Goal: Task Accomplishment & Management: Manage account settings

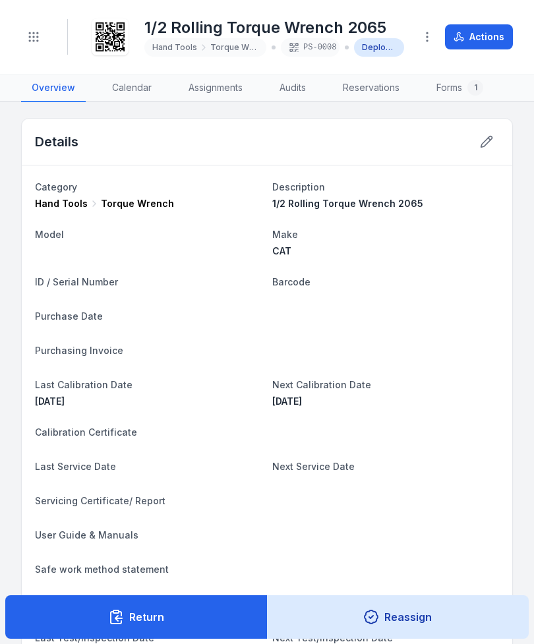
click at [29, 47] on button "Toggle Navigation" at bounding box center [33, 36] width 25 height 25
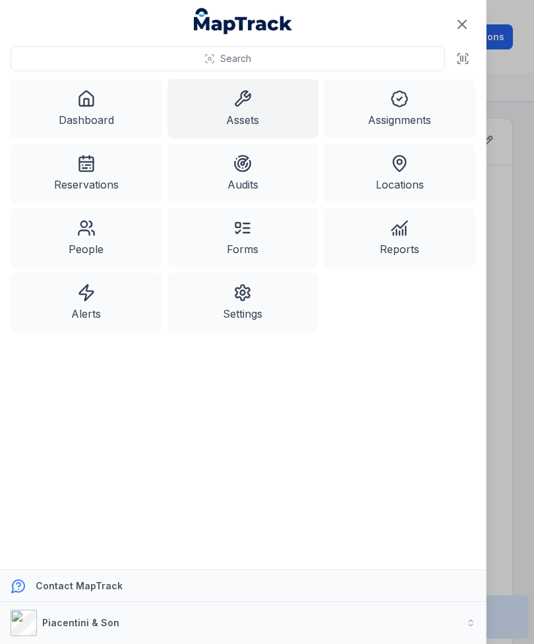
click at [247, 113] on link "Assets" at bounding box center [244, 108] width 152 height 59
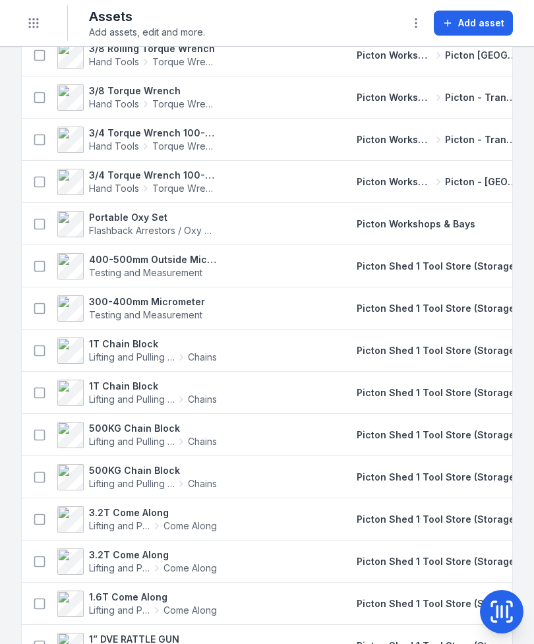
scroll to position [2128, 0]
click at [485, 396] on span "Picton Shed 1 Tool Store (Storage)" at bounding box center [438, 392] width 162 height 11
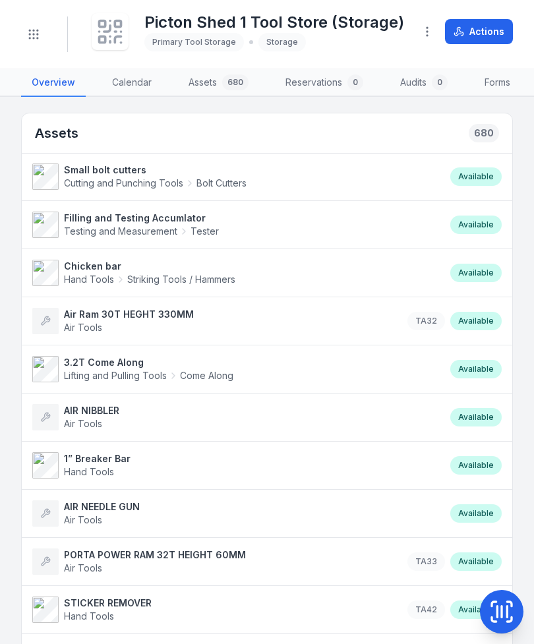
click at [510, 613] on icon at bounding box center [502, 612] width 26 height 26
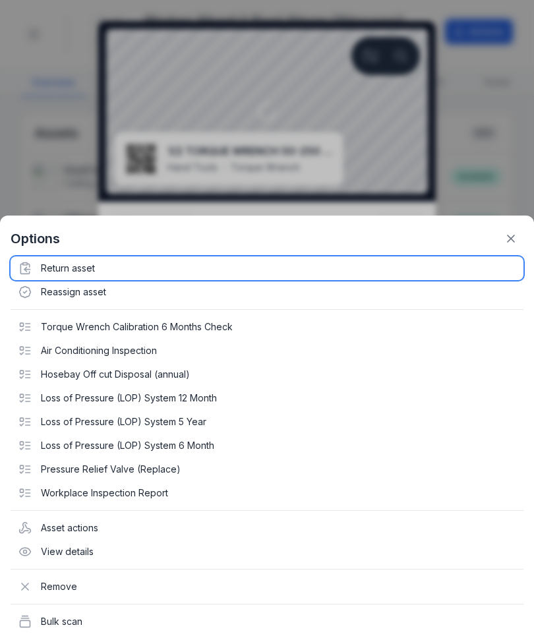
click at [63, 280] on div "Return asset" at bounding box center [267, 269] width 513 height 24
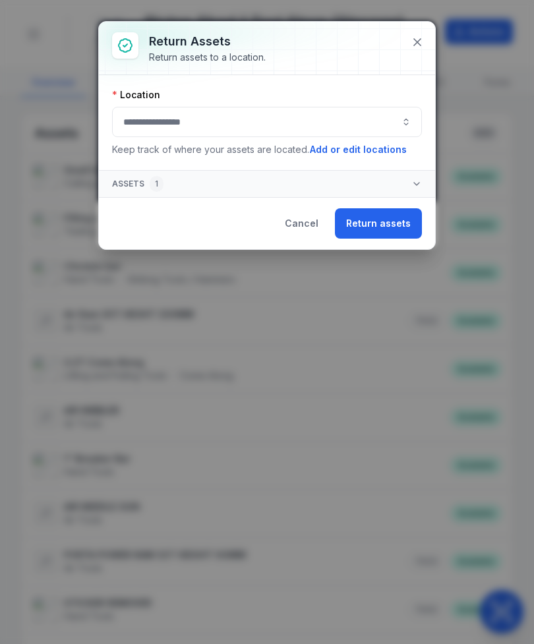
click at [266, 136] on button "button" at bounding box center [267, 122] width 310 height 30
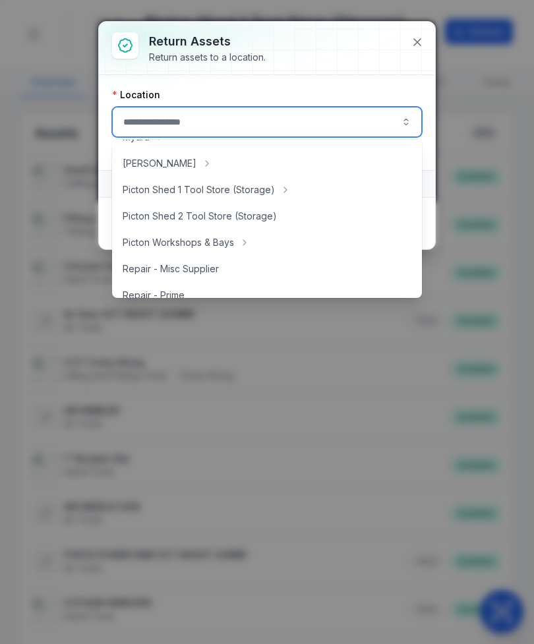
scroll to position [235, 0]
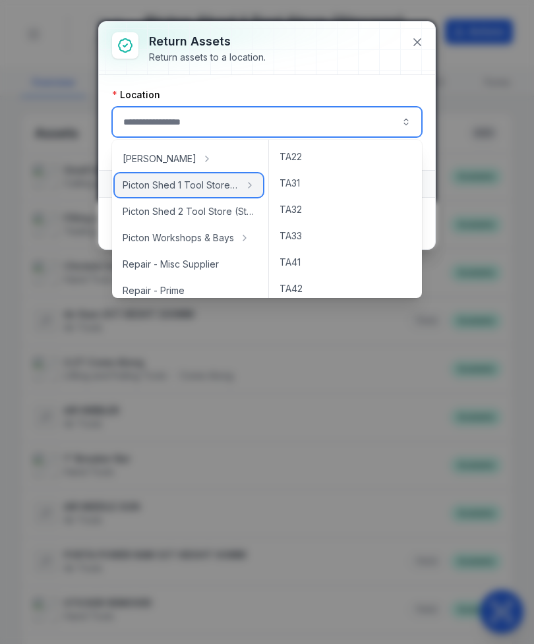
click at [231, 191] on span "Picton Shed 1 Tool Store (Storage)" at bounding box center [181, 185] width 117 height 13
type input "**********"
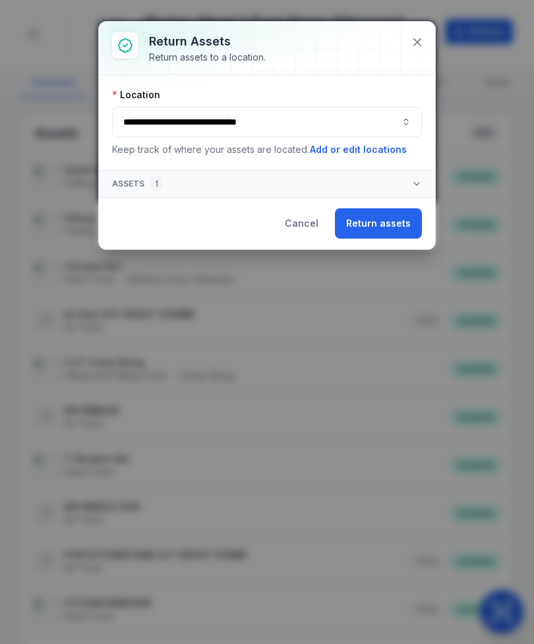
click at [394, 217] on button "Return assets" at bounding box center [378, 223] width 87 height 30
